Goal: Check status: Check status

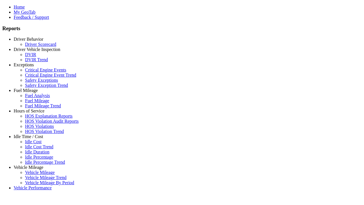
click at [33, 52] on link "Driver Vehicle Inspection" at bounding box center [37, 49] width 47 height 5
click at [37, 62] on link "DVIR Trend" at bounding box center [36, 59] width 23 height 5
select select
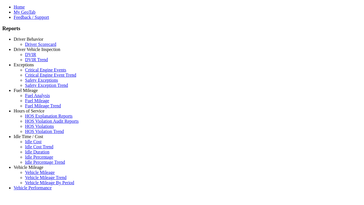
select select
